Goal: Transaction & Acquisition: Purchase product/service

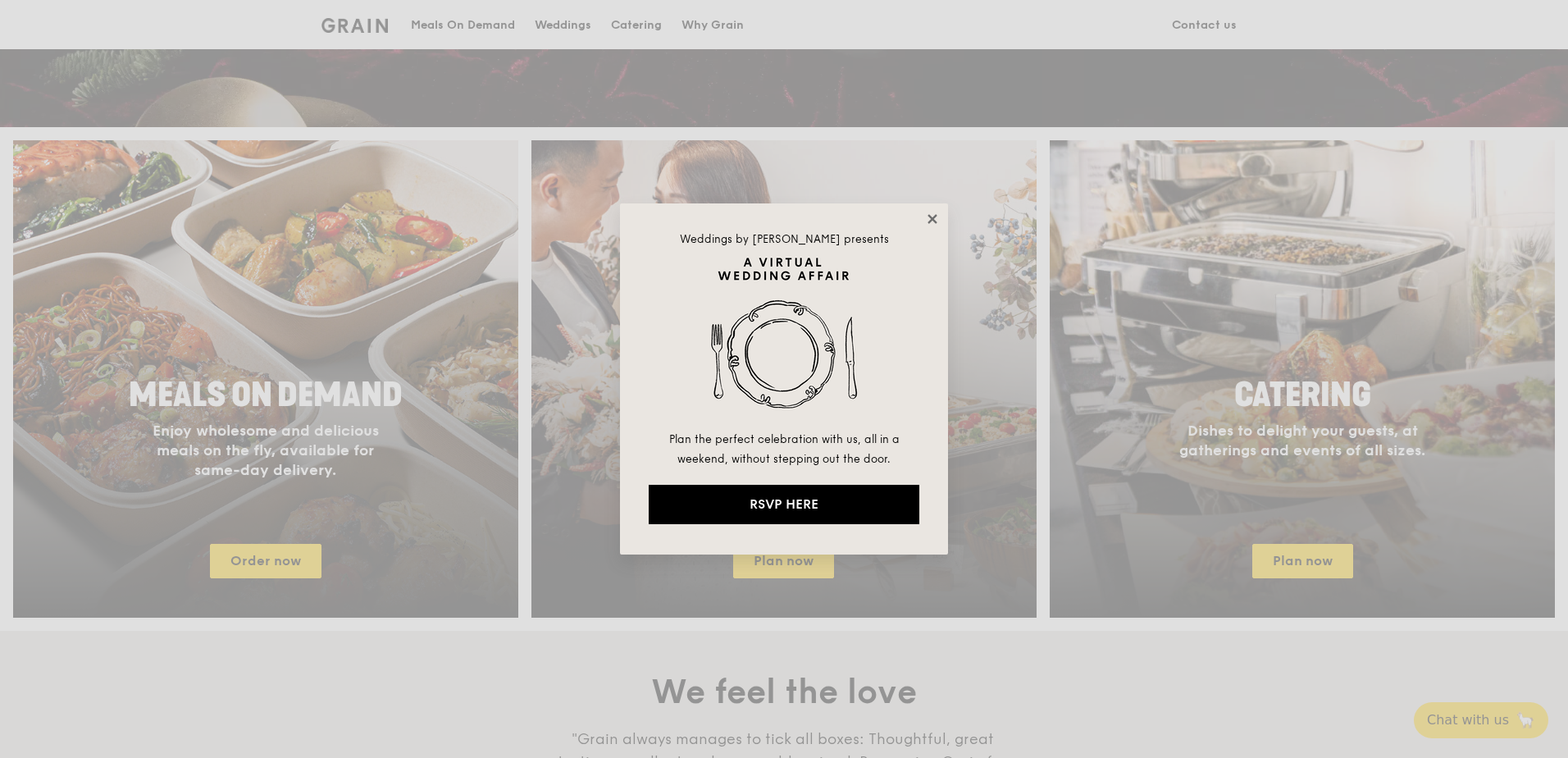
click at [938, 215] on icon at bounding box center [932, 219] width 15 height 15
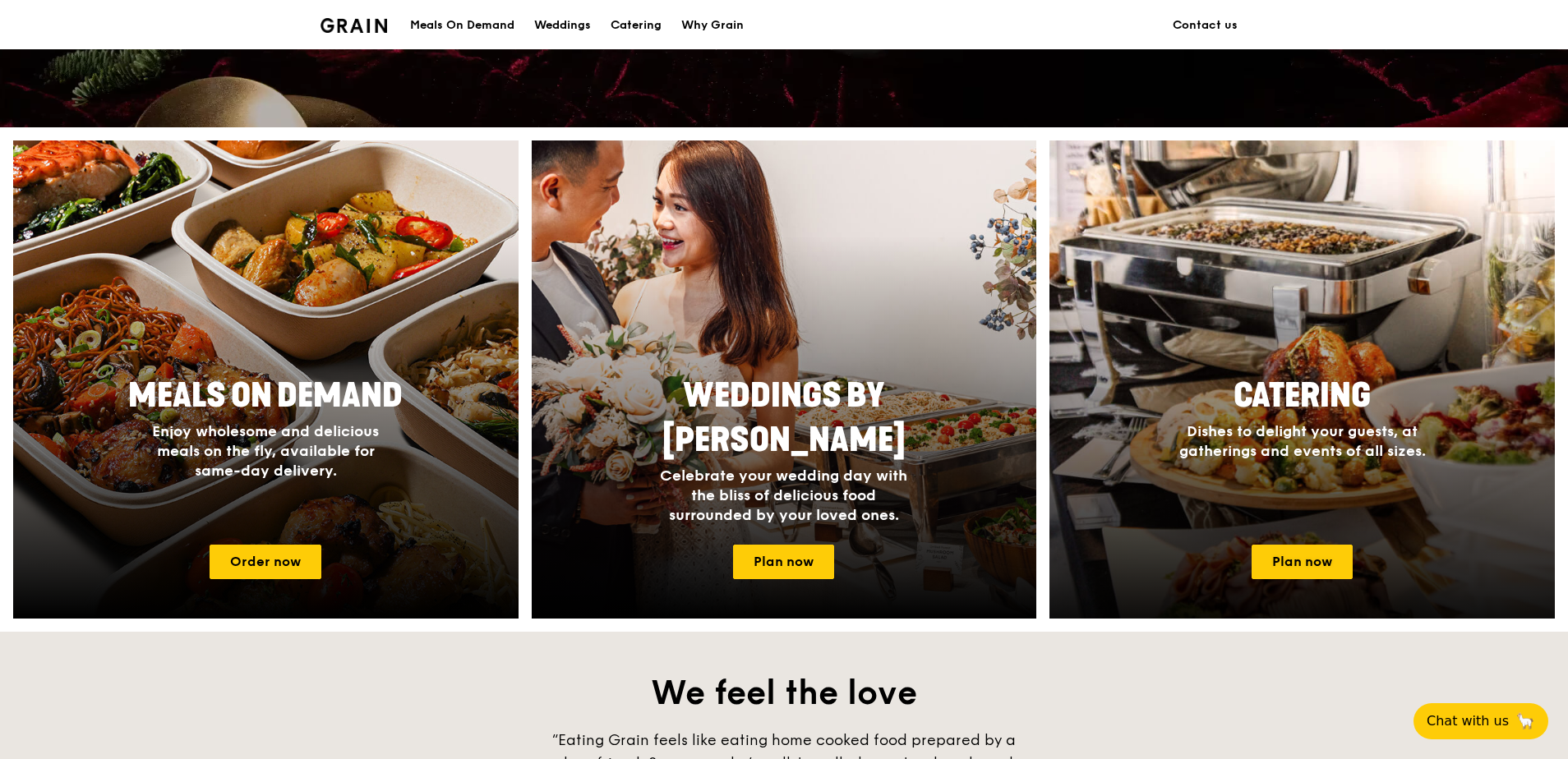
click at [1390, 418] on div "Catering Dishes to delight your guests, at gatherings and events of all sizes." at bounding box center [1302, 417] width 328 height 100
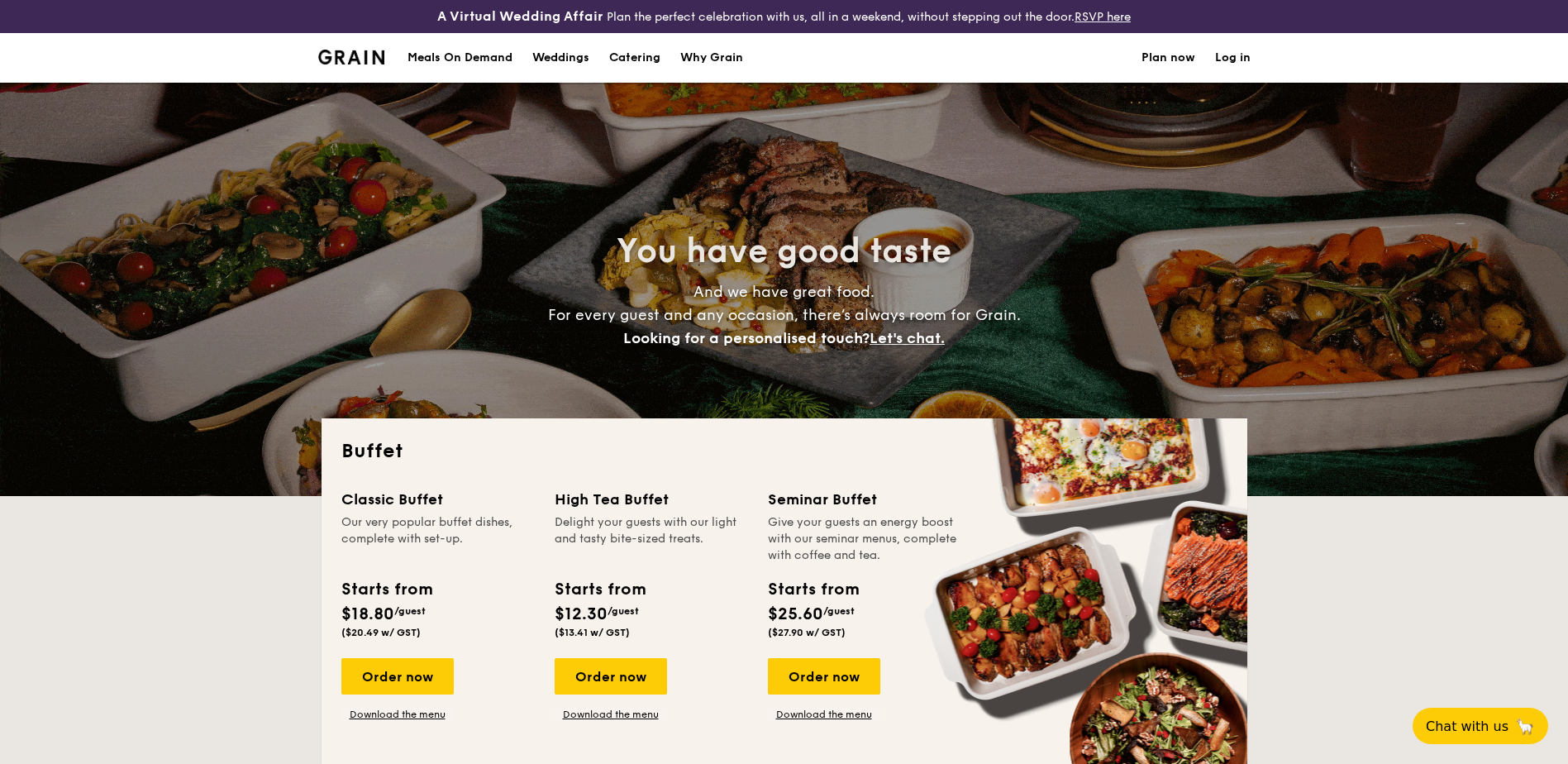
select select
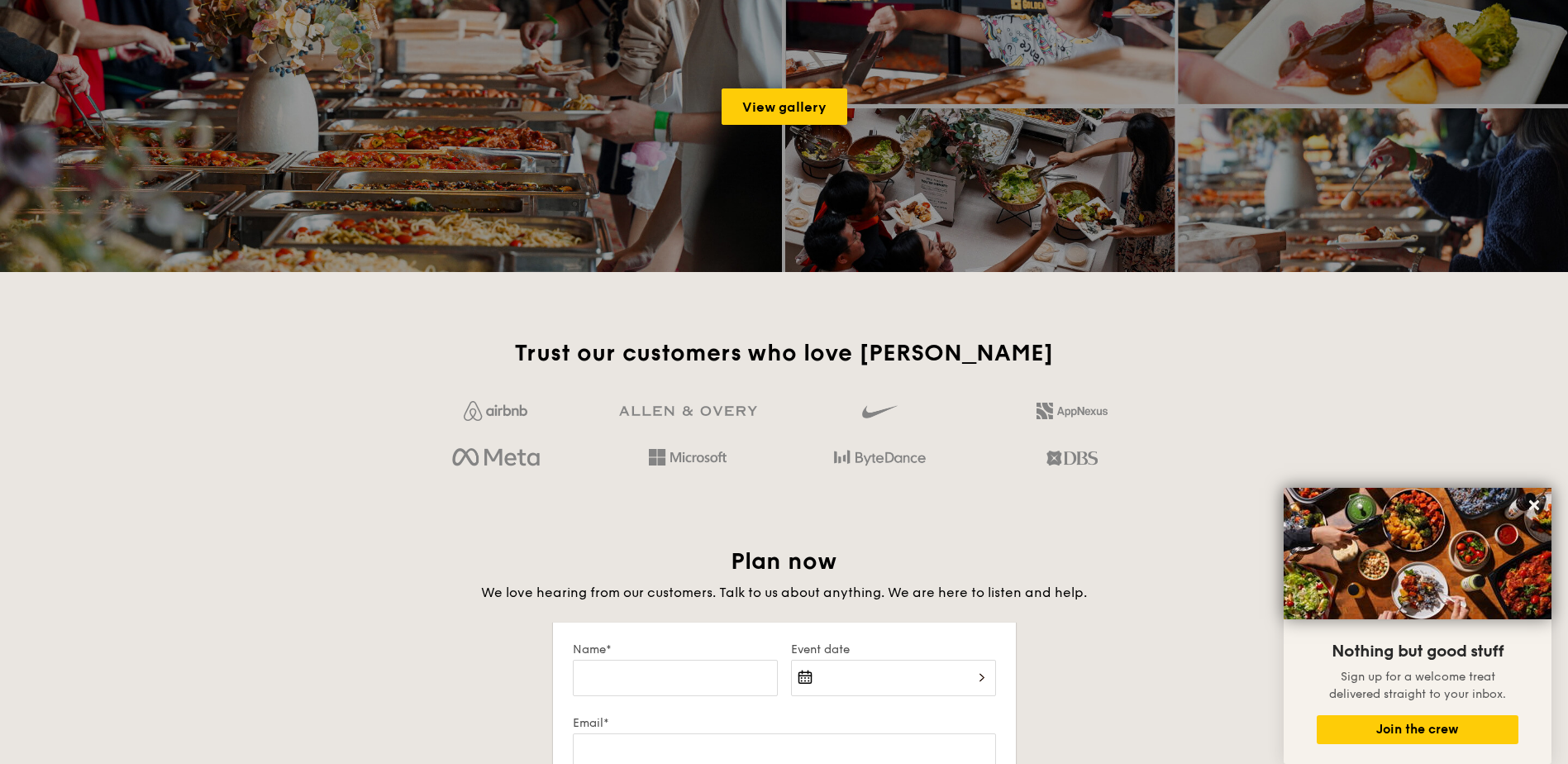
scroll to position [2336, 0]
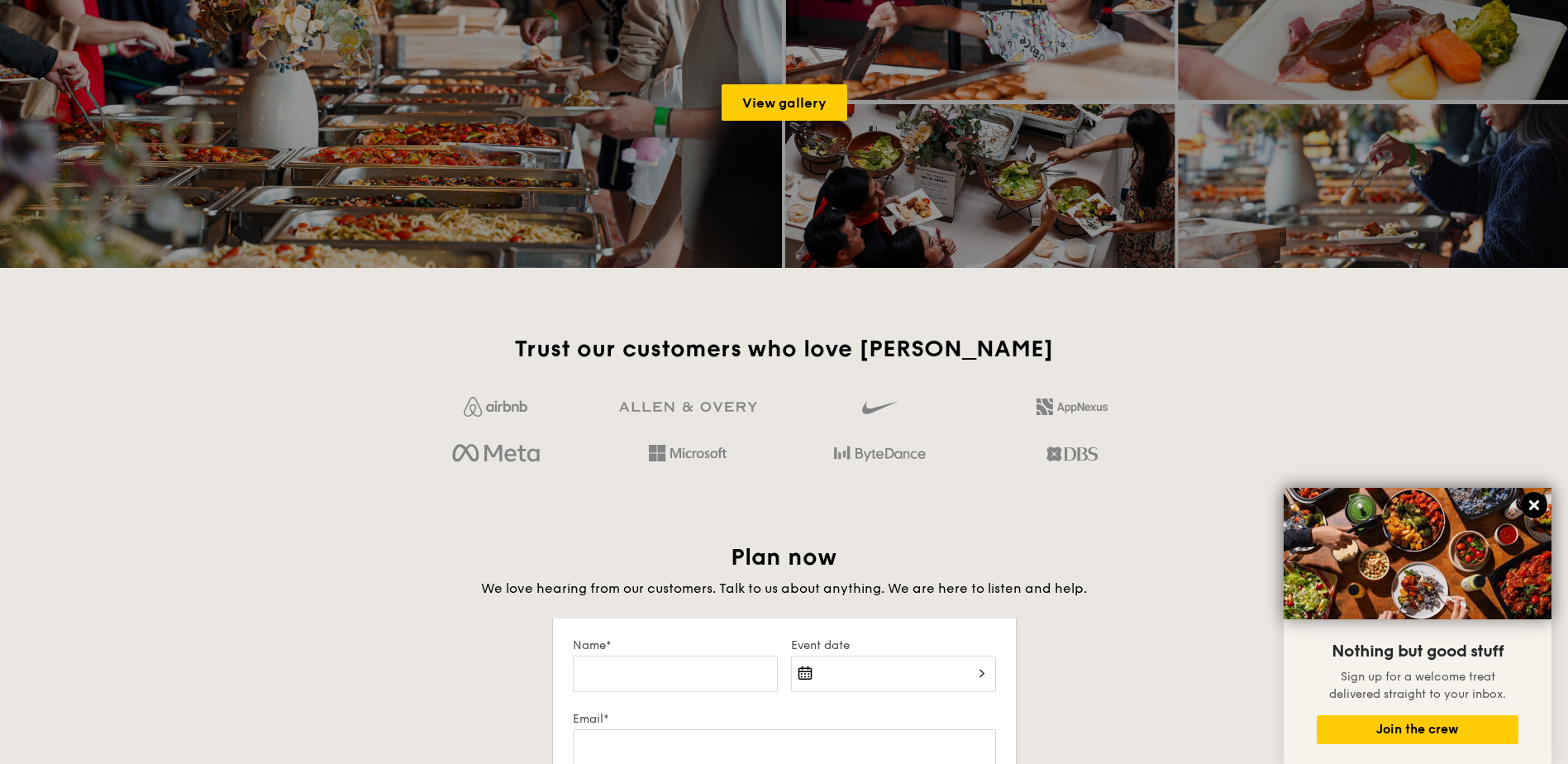
click at [1534, 508] on icon at bounding box center [1533, 505] width 15 height 15
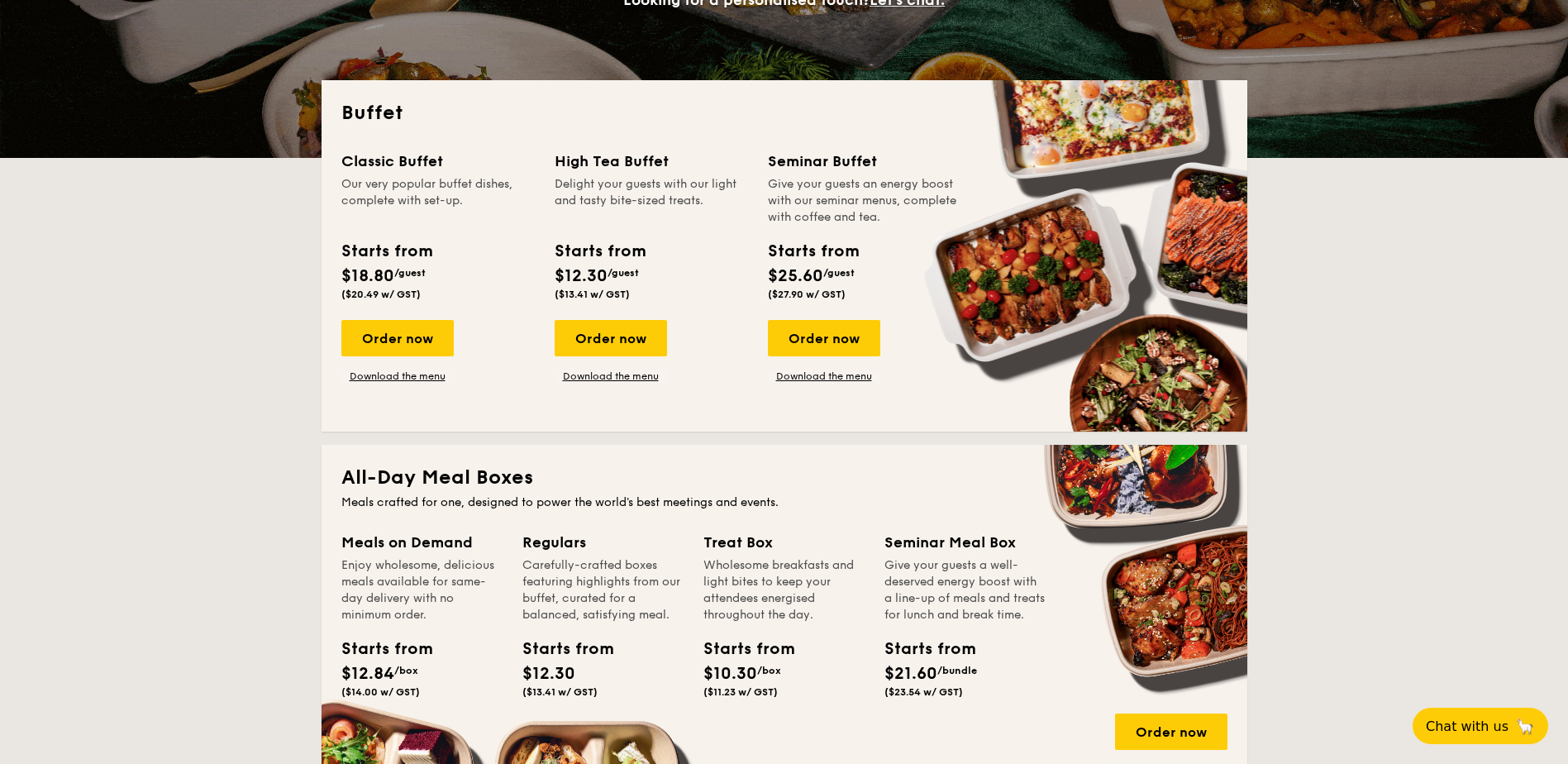
scroll to position [337, 0]
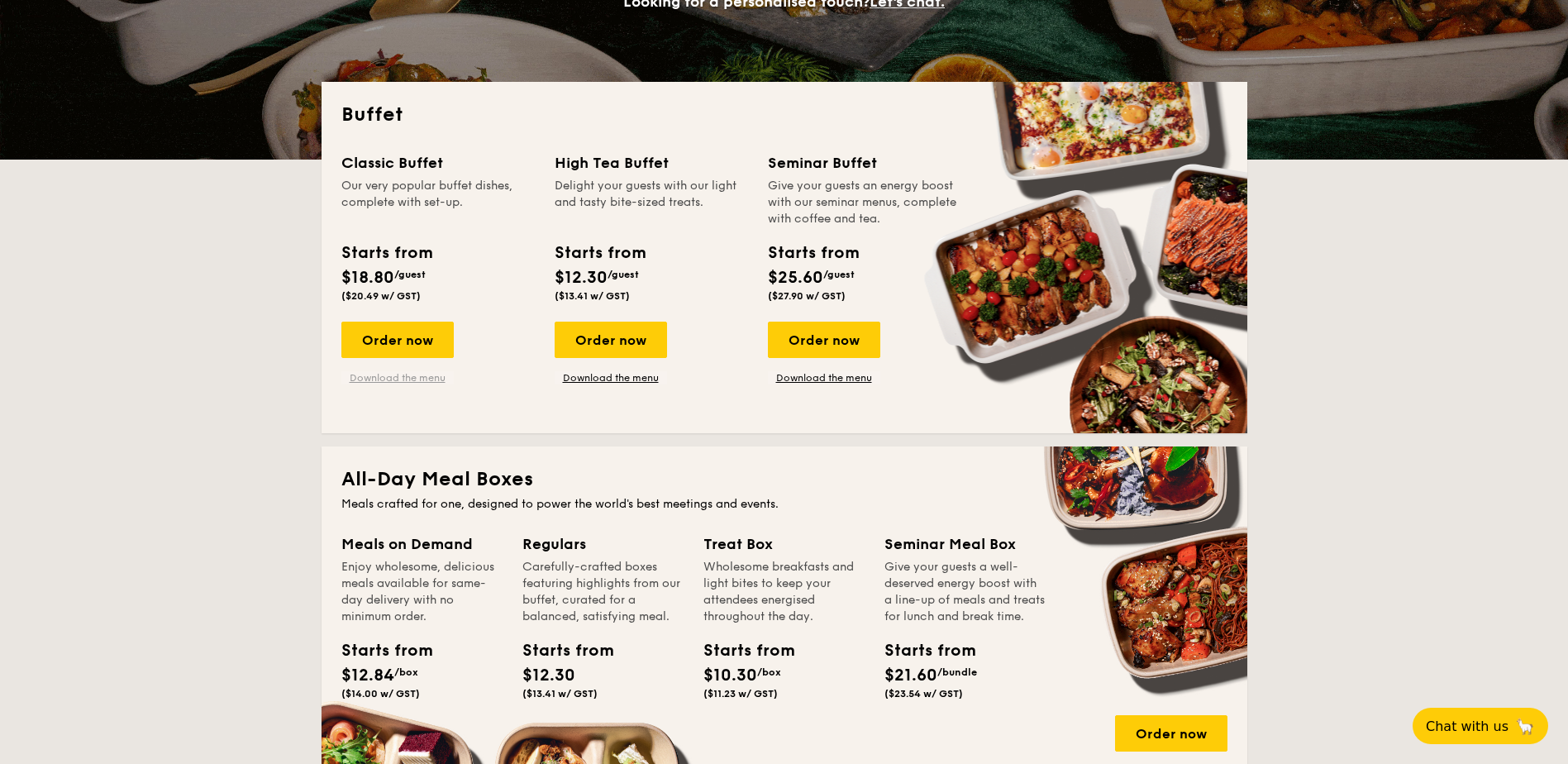
click at [393, 377] on link "Download the menu" at bounding box center [397, 378] width 113 height 13
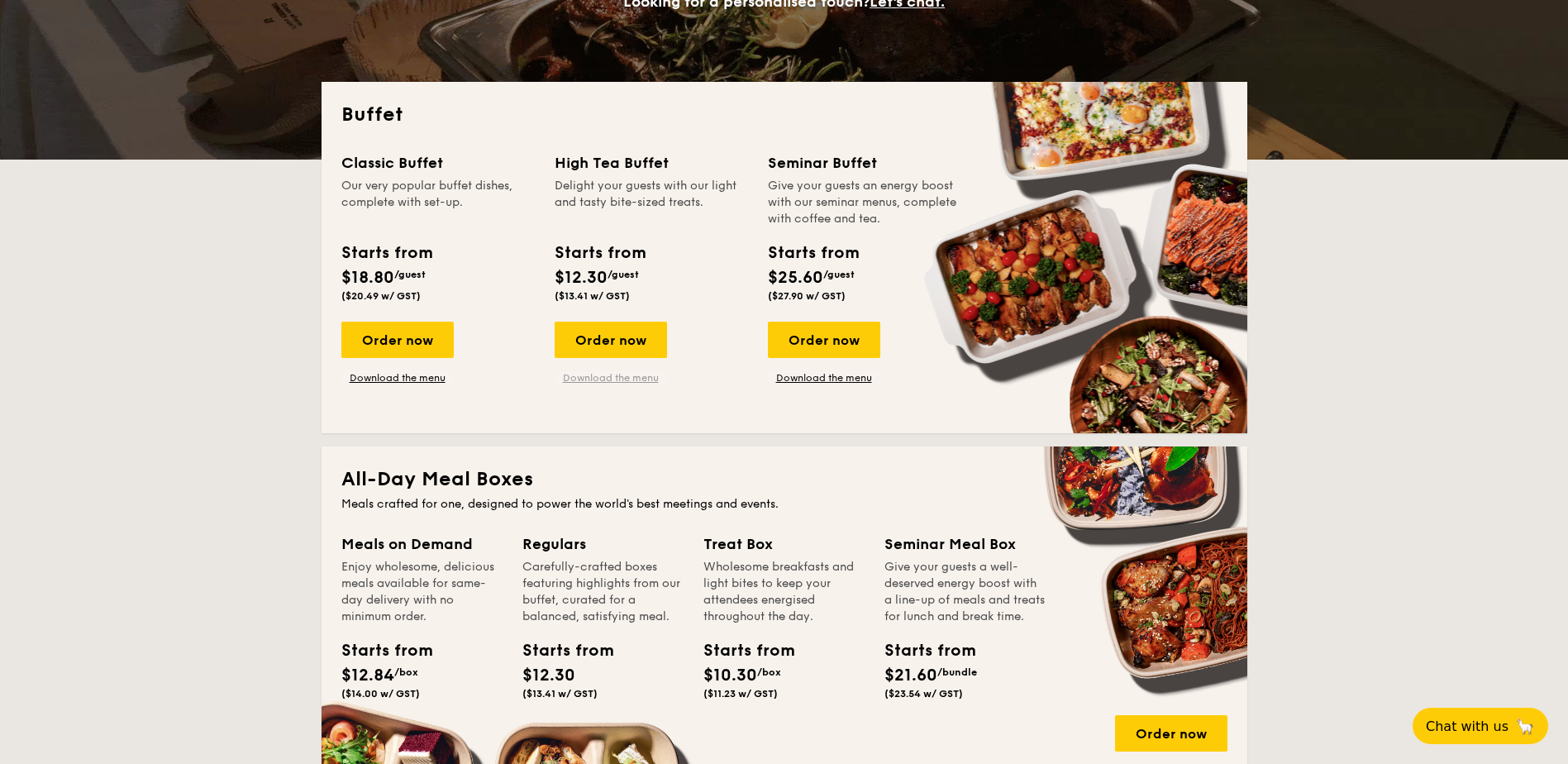
click at [607, 380] on link "Download the menu" at bounding box center [610, 378] width 113 height 13
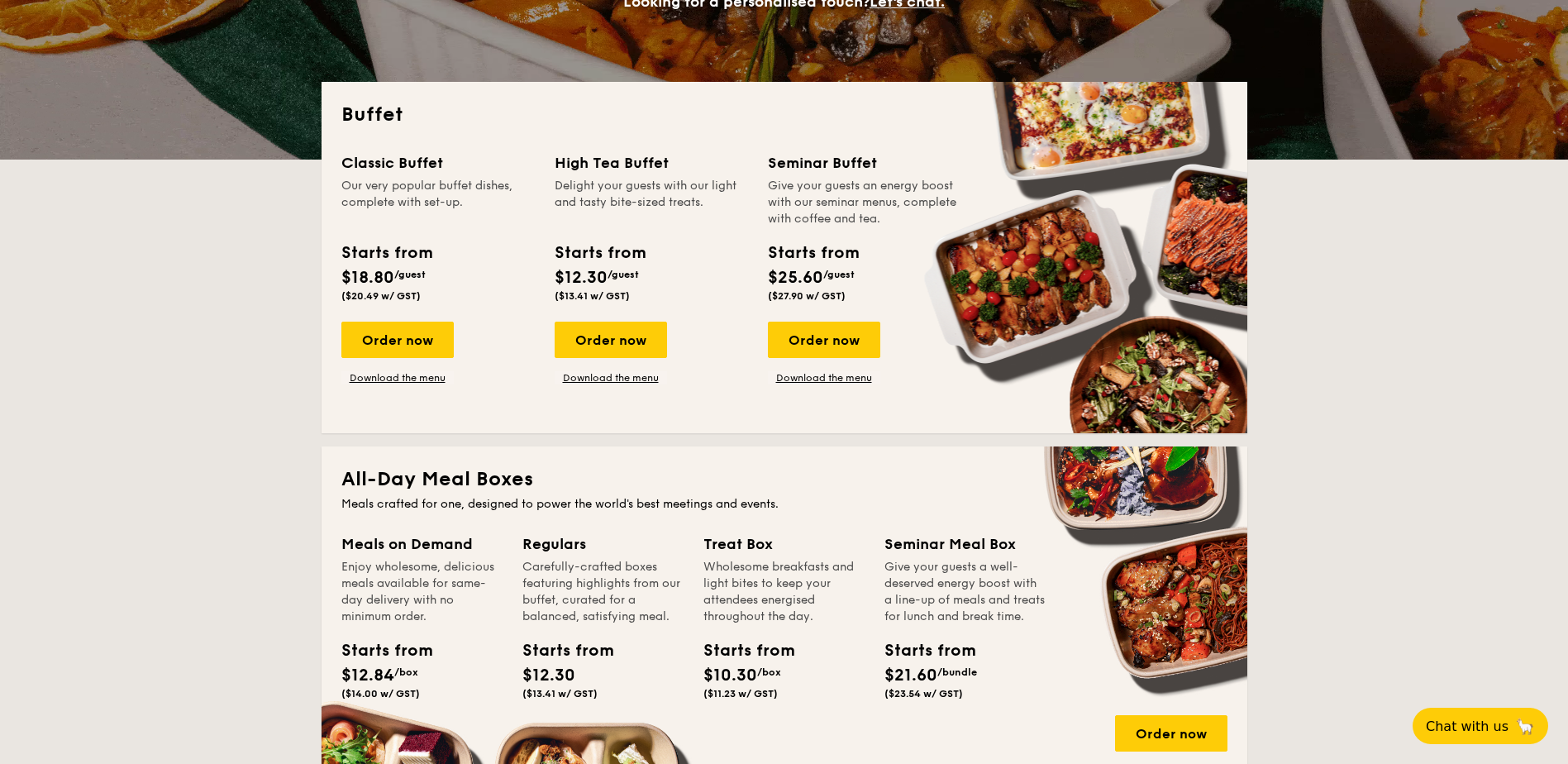
scroll to position [0, 0]
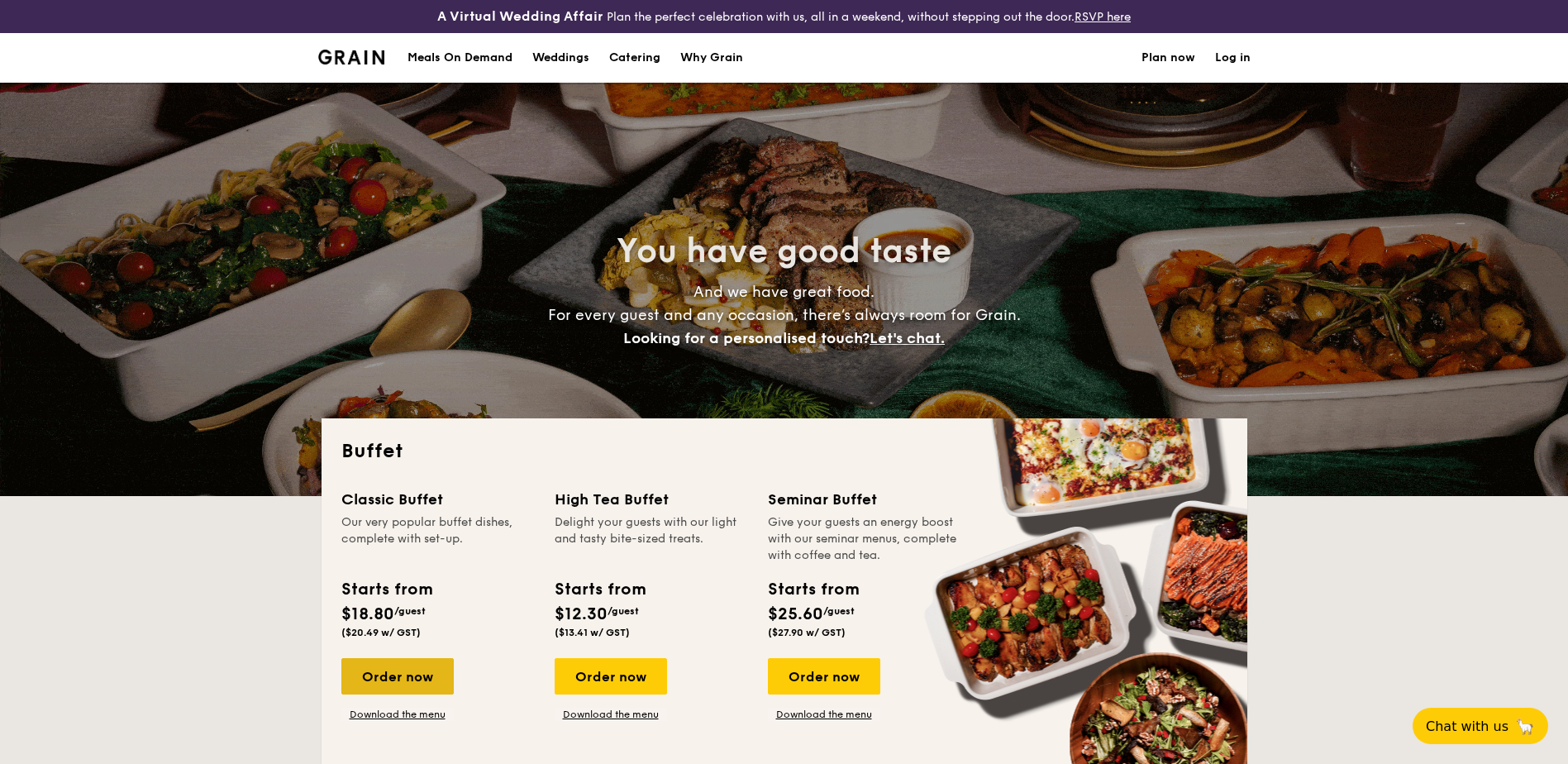
click at [414, 667] on div "Order now" at bounding box center [397, 676] width 113 height 37
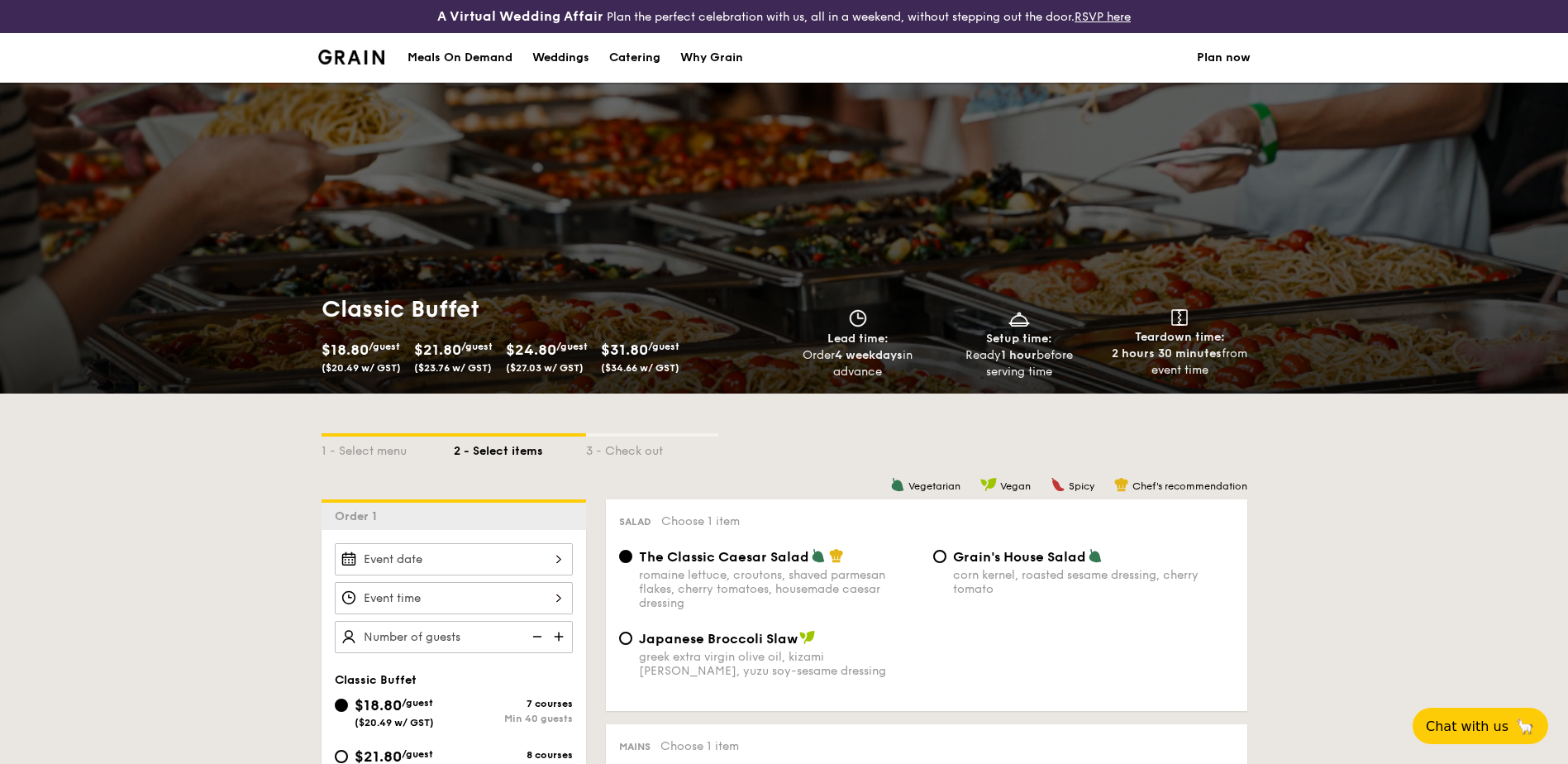
select select
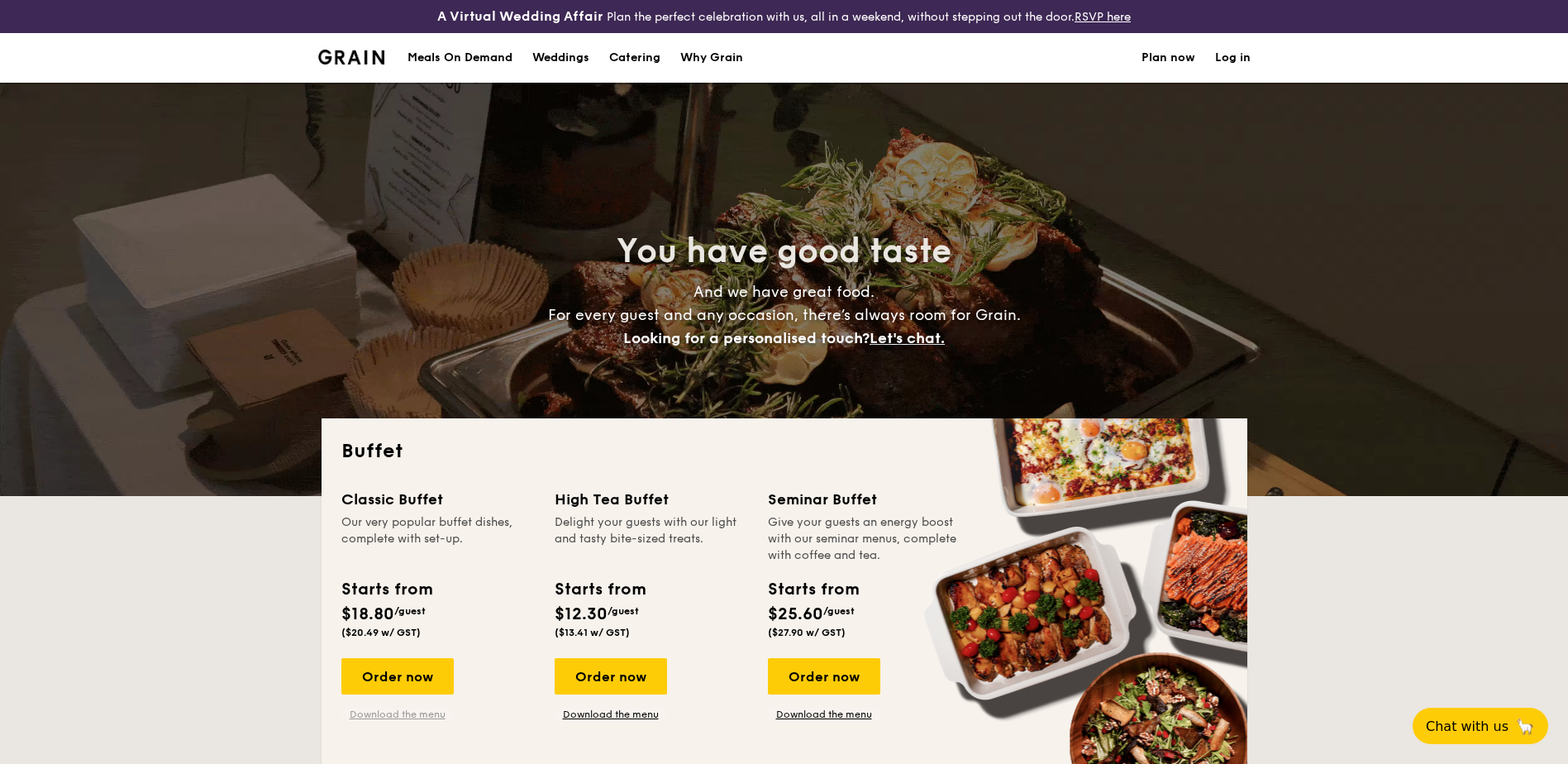
click at [378, 715] on link "Download the menu" at bounding box center [397, 714] width 113 height 13
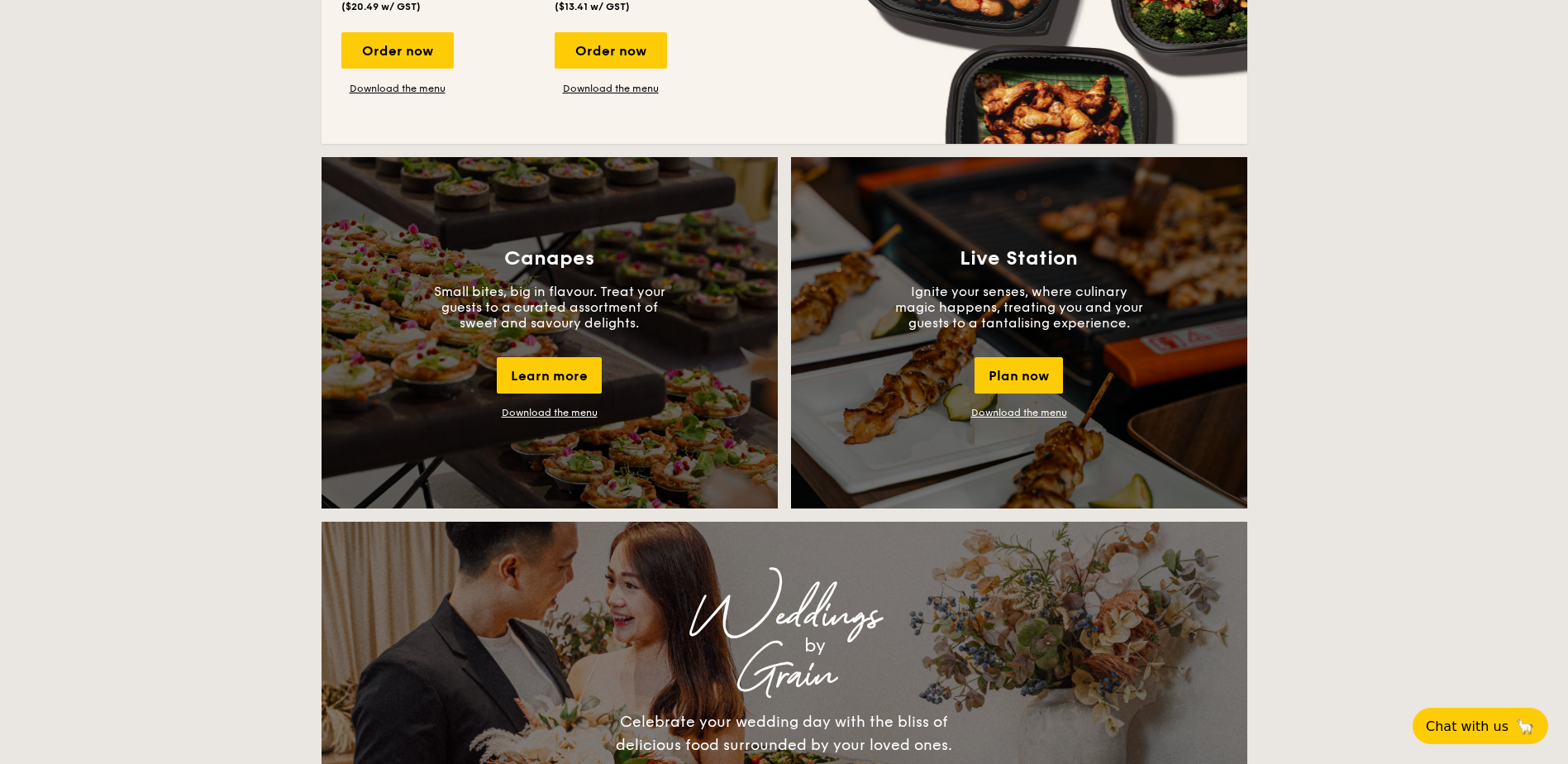
scroll to position [1355, 0]
click at [540, 409] on link "Download the menu" at bounding box center [549, 412] width 96 height 12
